Goal: Task Accomplishment & Management: Complete application form

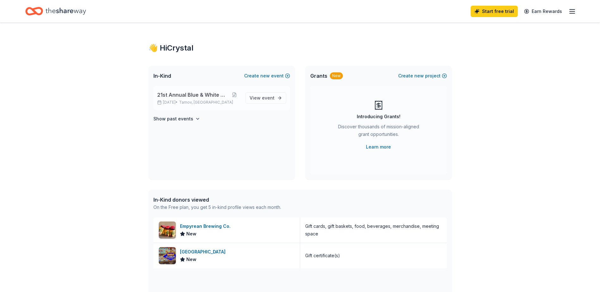
click at [185, 95] on span "21st Annual Blue & White Night" at bounding box center [192, 95] width 71 height 8
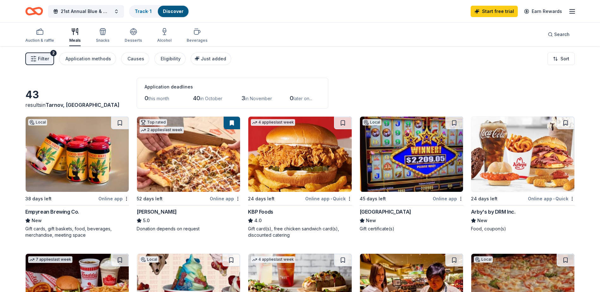
click at [431, 154] on img at bounding box center [411, 154] width 103 height 75
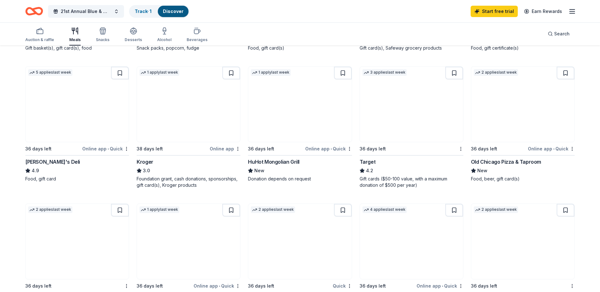
scroll to position [379, 0]
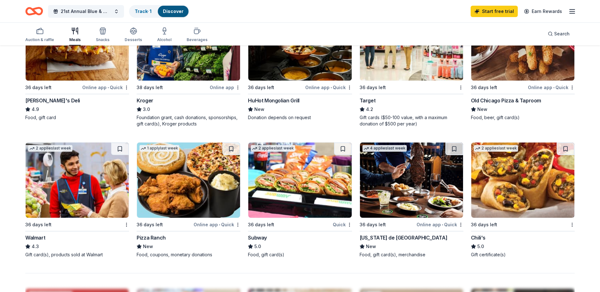
click at [204, 191] on img at bounding box center [188, 180] width 103 height 75
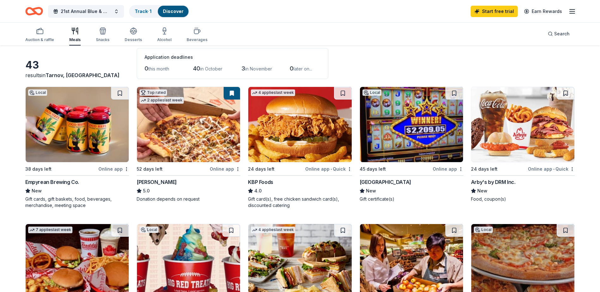
scroll to position [0, 0]
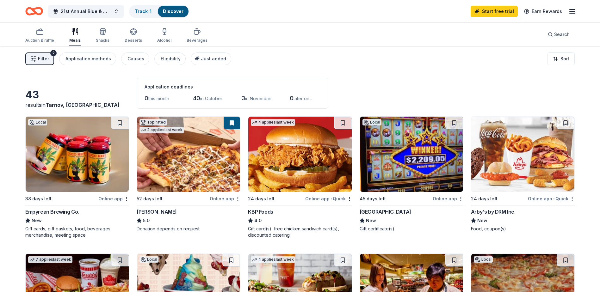
click at [108, 199] on div "Online app" at bounding box center [113, 199] width 31 height 8
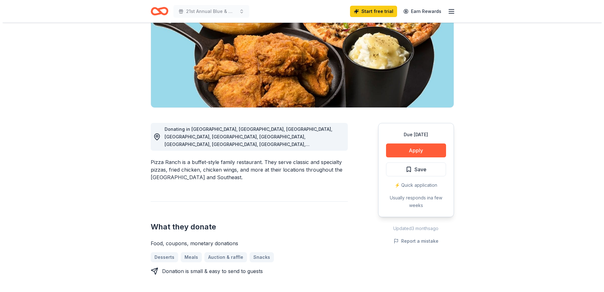
scroll to position [95, 0]
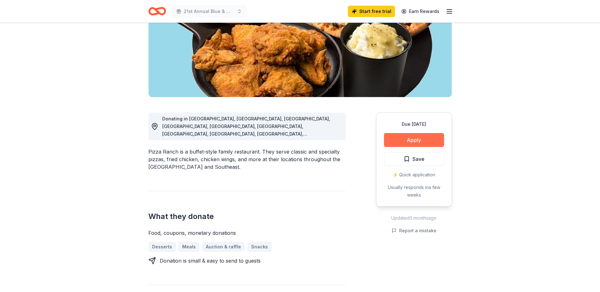
click at [417, 140] on button "Apply" at bounding box center [414, 140] width 60 height 14
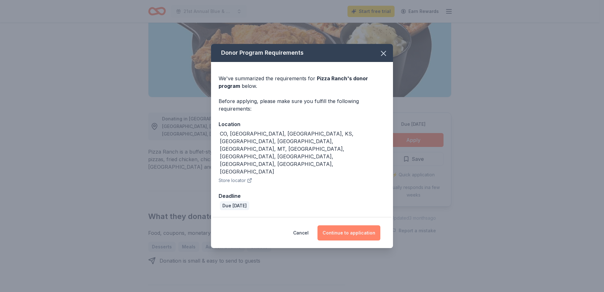
click at [352, 225] on button "Continue to application" at bounding box center [349, 232] width 63 height 15
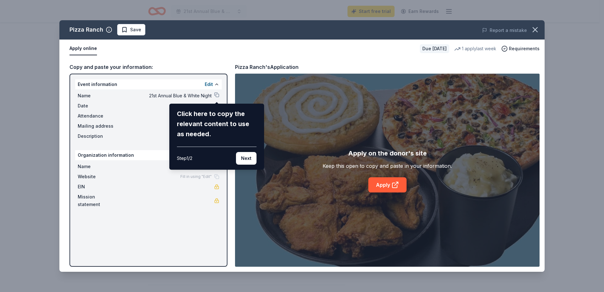
click at [387, 187] on div "Pizza Ranch Save Report a mistake Apply online Due in 36 days 1 apply last week…" at bounding box center [301, 146] width 485 height 252
click at [246, 162] on button "Next" at bounding box center [246, 158] width 21 height 13
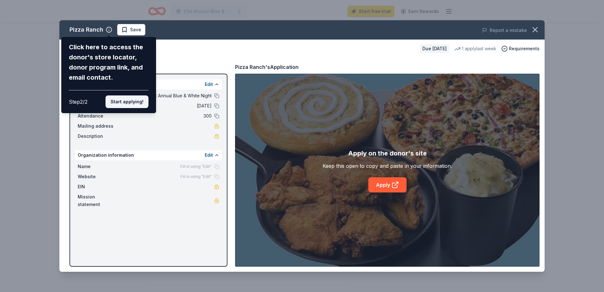
click at [129, 106] on button "Start applying!" at bounding box center [127, 101] width 43 height 13
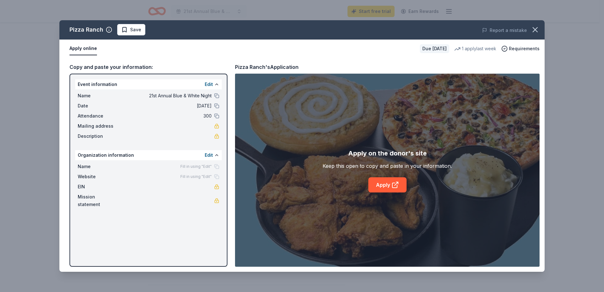
click at [393, 184] on div "Pizza Ranch Save Report a mistake Apply online Due in 36 days 1 apply last week…" at bounding box center [301, 146] width 485 height 252
click at [84, 50] on div "Pizza Ranch Save Report a mistake Apply online Due in 36 days 1 apply last week…" at bounding box center [301, 146] width 485 height 252
click at [395, 184] on icon at bounding box center [396, 185] width 8 height 8
click at [506, 30] on button "Report a mistake" at bounding box center [504, 31] width 45 height 8
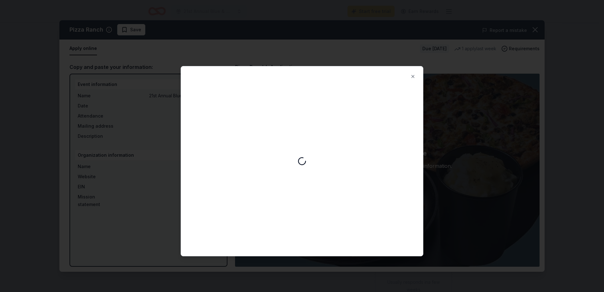
scroll to position [0, 0]
